Goal: Find contact information: Find contact information

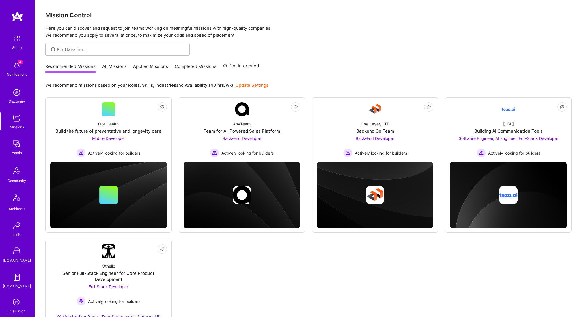
scroll to position [99, 0]
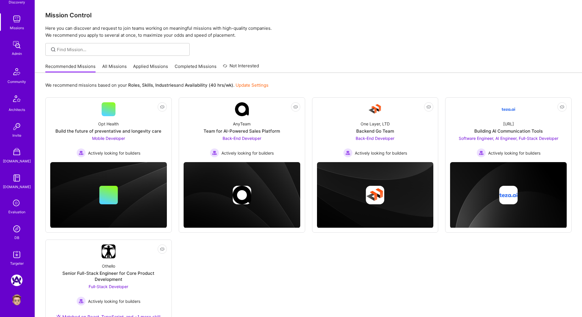
click at [16, 227] on img at bounding box center [17, 229] width 12 height 12
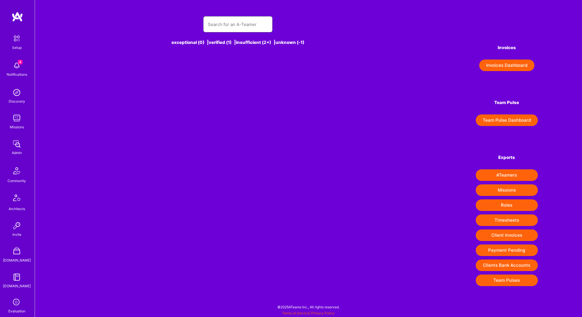
click at [229, 23] on input "text" at bounding box center [238, 24] width 60 height 15
paste input "[PERSON_NAME]"
type input "[PERSON_NAME]"
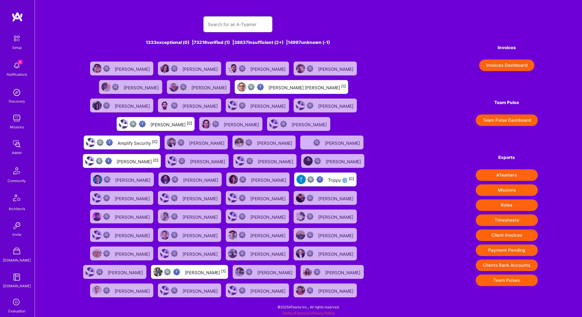
paste input "[PERSON_NAME]"
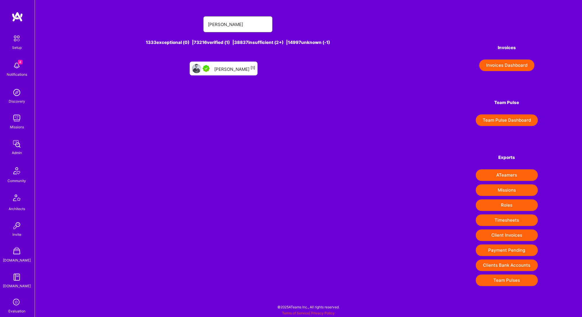
type input "[PERSON_NAME]"
click at [230, 67] on div "[PERSON_NAME] [1]" at bounding box center [234, 69] width 41 height 8
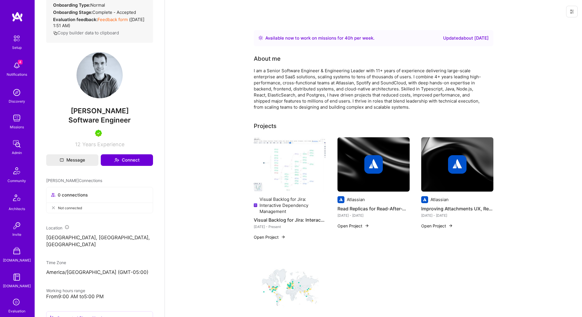
scroll to position [27, 0]
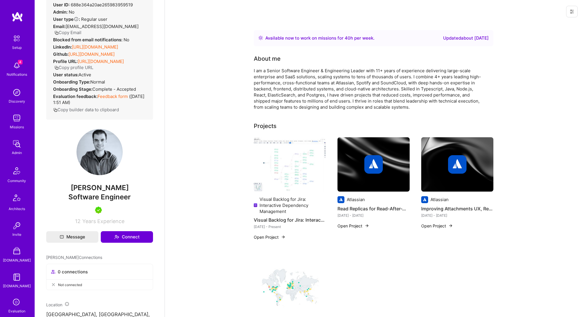
click at [59, 31] on icon "button" at bounding box center [56, 33] width 4 height 4
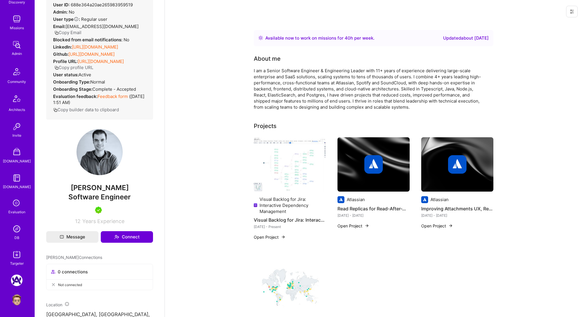
click at [19, 229] on img at bounding box center [17, 229] width 12 height 12
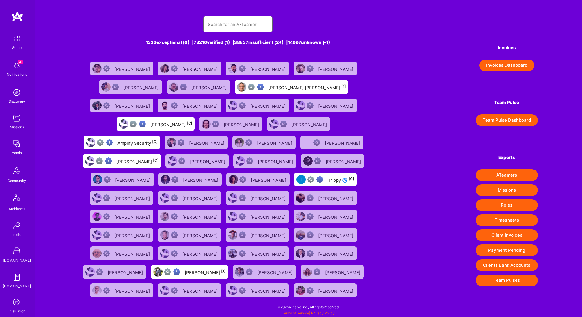
click at [218, 30] on input "text" at bounding box center [238, 24] width 60 height 15
paste input "[PERSON_NAME]"
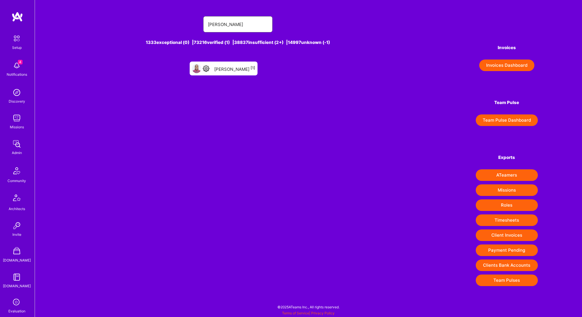
type input "[PERSON_NAME]"
click at [230, 70] on div "[PERSON_NAME] [1]" at bounding box center [234, 69] width 41 height 8
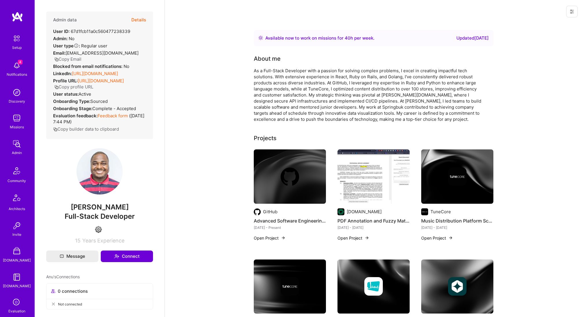
click at [81, 56] on button "Copy Email" at bounding box center [67, 59] width 27 height 6
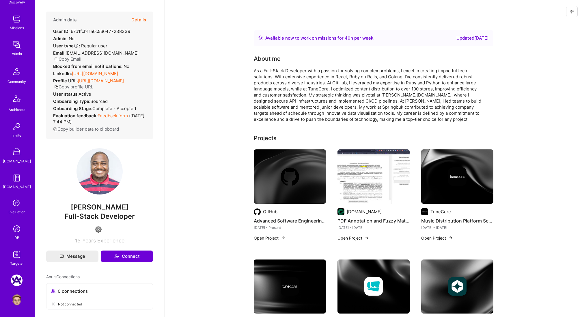
click at [17, 231] on img at bounding box center [17, 229] width 12 height 12
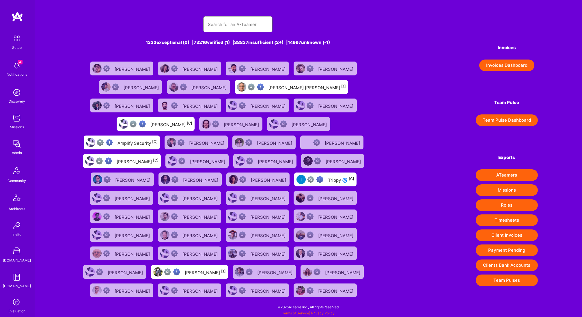
click at [234, 30] on input "text" at bounding box center [238, 24] width 60 height 15
paste input "[PERSON_NAME]"
type input "[PERSON_NAME]"
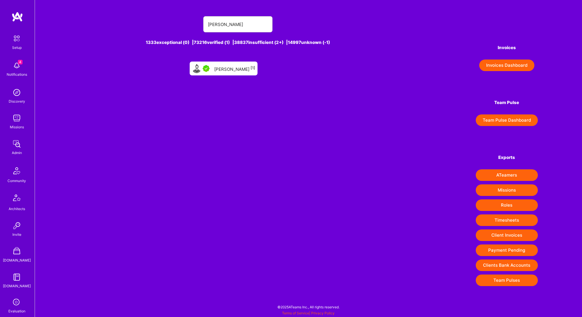
click at [238, 68] on div "[PERSON_NAME] [1]" at bounding box center [234, 69] width 41 height 8
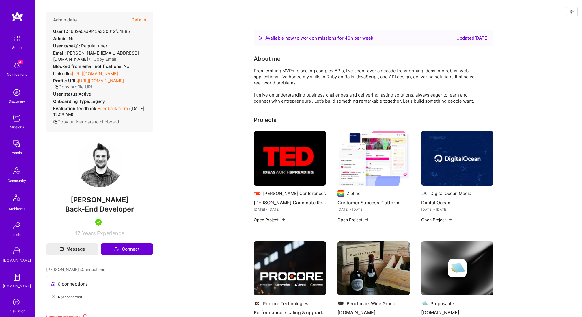
click at [89, 59] on button "Copy Email" at bounding box center [102, 59] width 27 height 6
